Goal: Obtain resource: Obtain resource

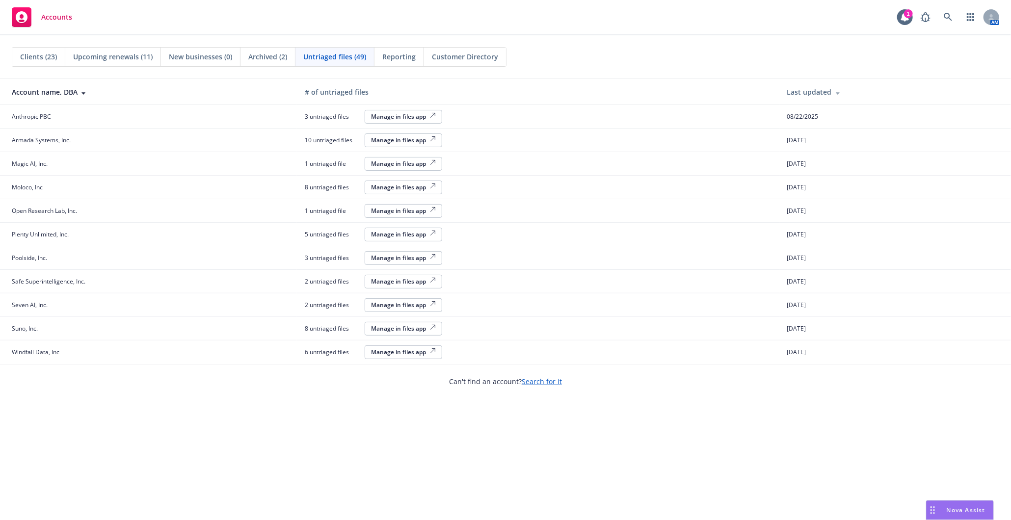
click at [44, 58] on span "Clients (23)" at bounding box center [38, 57] width 37 height 10
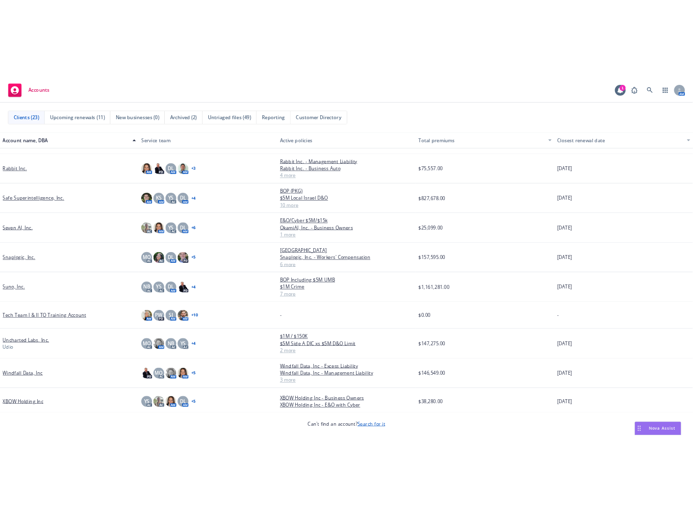
scroll to position [546, 0]
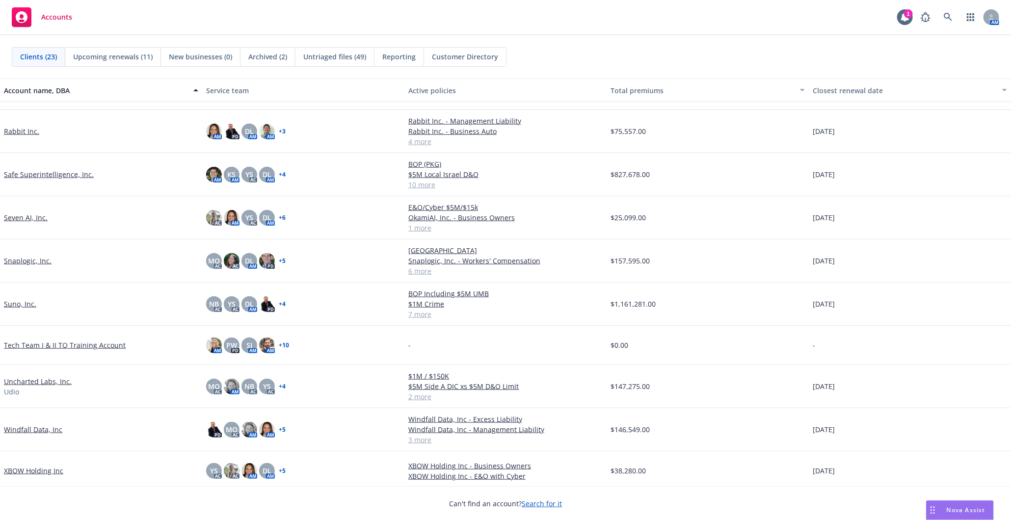
click at [30, 379] on link "Uncharted Labs, Inc." at bounding box center [38, 381] width 68 height 10
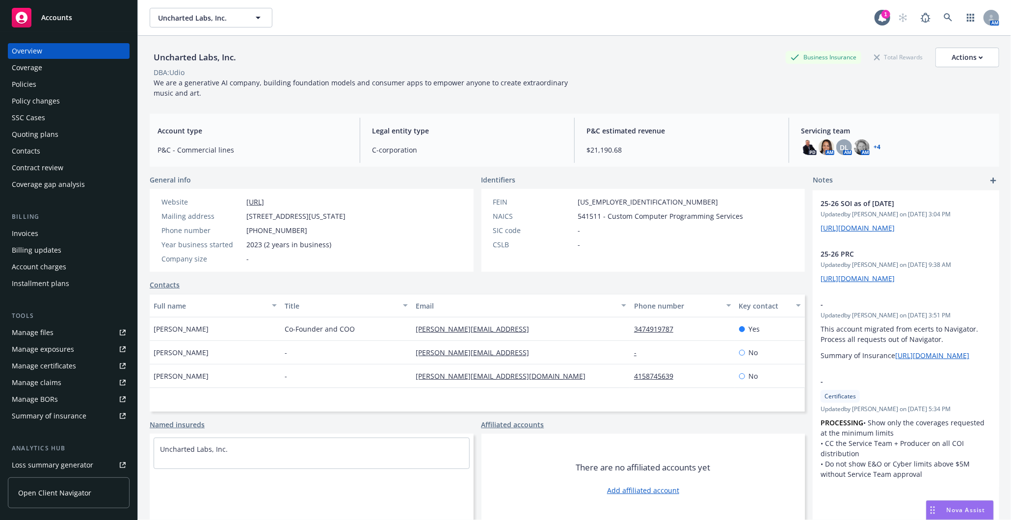
click at [61, 86] on div "Policies" at bounding box center [69, 85] width 114 height 16
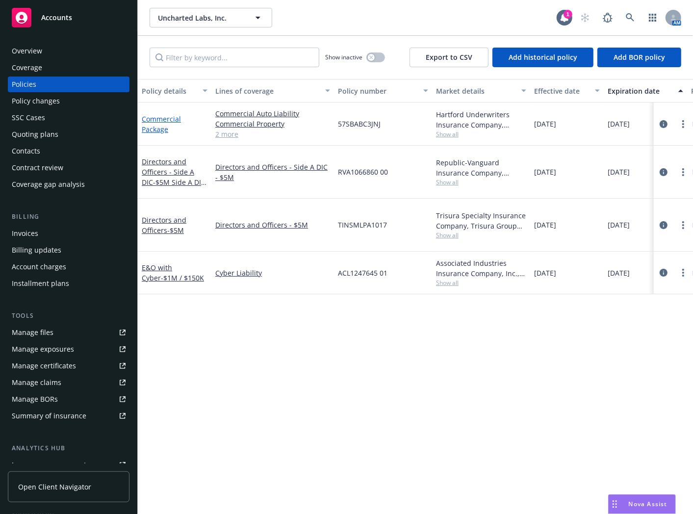
click at [167, 114] on link "Commercial Package" at bounding box center [161, 124] width 39 height 20
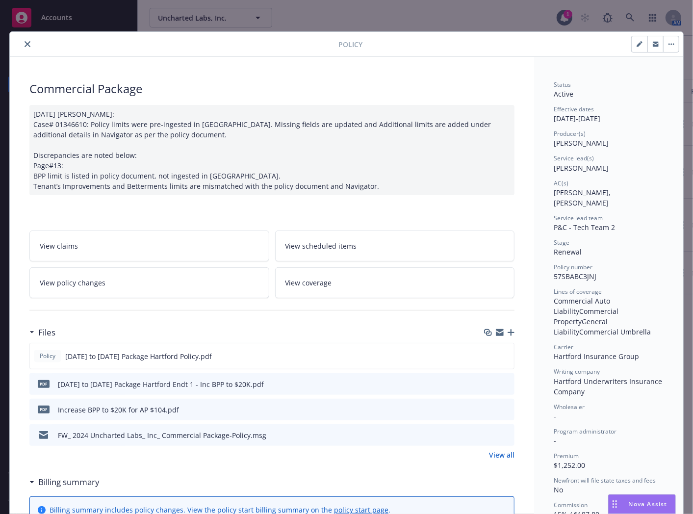
click at [98, 280] on span "View policy changes" at bounding box center [73, 283] width 66 height 10
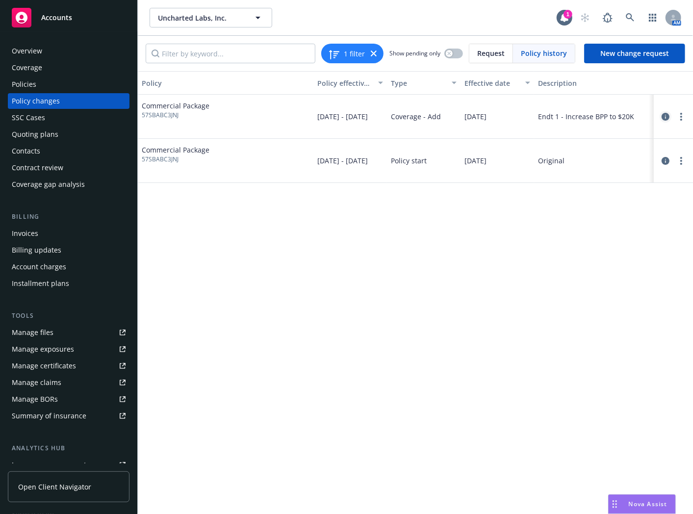
click at [667, 115] on icon "circleInformation" at bounding box center [666, 117] width 8 height 8
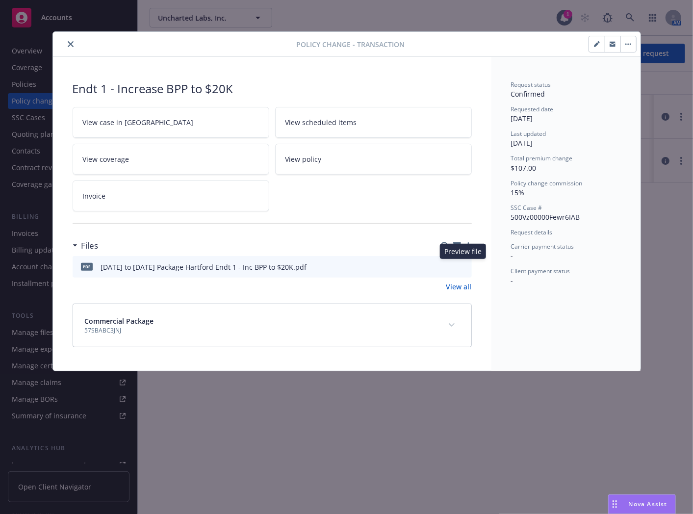
click at [464, 267] on icon "preview file" at bounding box center [462, 266] width 9 height 7
click at [75, 46] on button "close" at bounding box center [71, 44] width 12 height 12
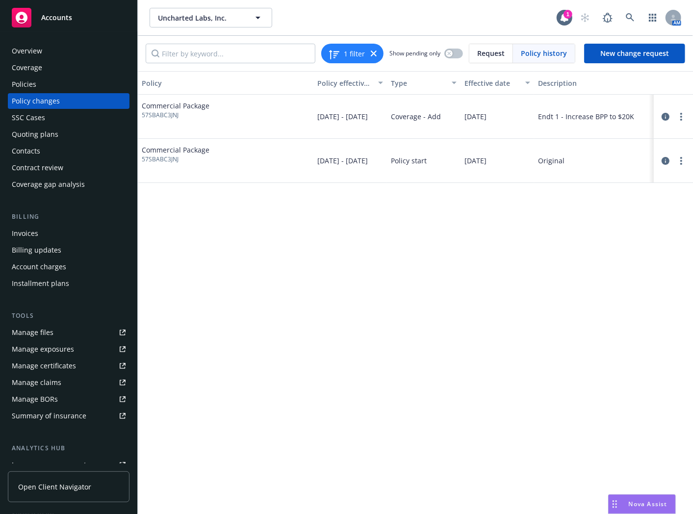
click at [161, 115] on span "57SBABC3JNJ" at bounding box center [176, 115] width 68 height 9
copy span "57SBABC3JNJ"
click at [59, 354] on div "Manage exposures" at bounding box center [43, 350] width 62 height 16
click at [84, 54] on div "Overview" at bounding box center [69, 51] width 114 height 16
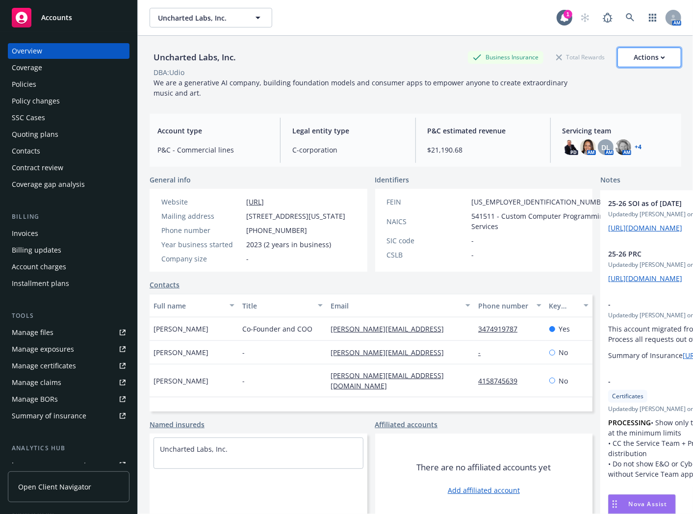
click at [643, 52] on div "Actions" at bounding box center [649, 57] width 31 height 19
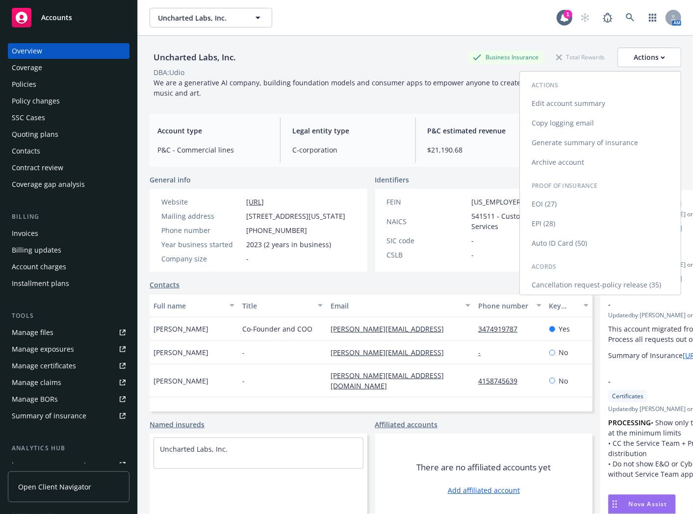
click at [623, 140] on link "Generate summary of insurance" at bounding box center [600, 143] width 161 height 20
